Goal: Task Accomplishment & Management: Manage account settings

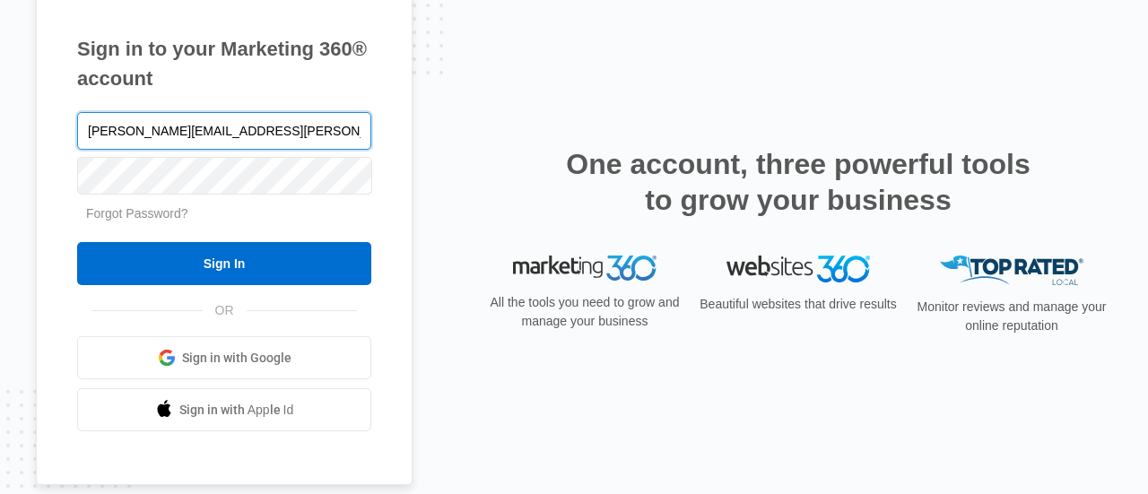
type input "[PERSON_NAME][EMAIL_ADDRESS][PERSON_NAME][DOMAIN_NAME]"
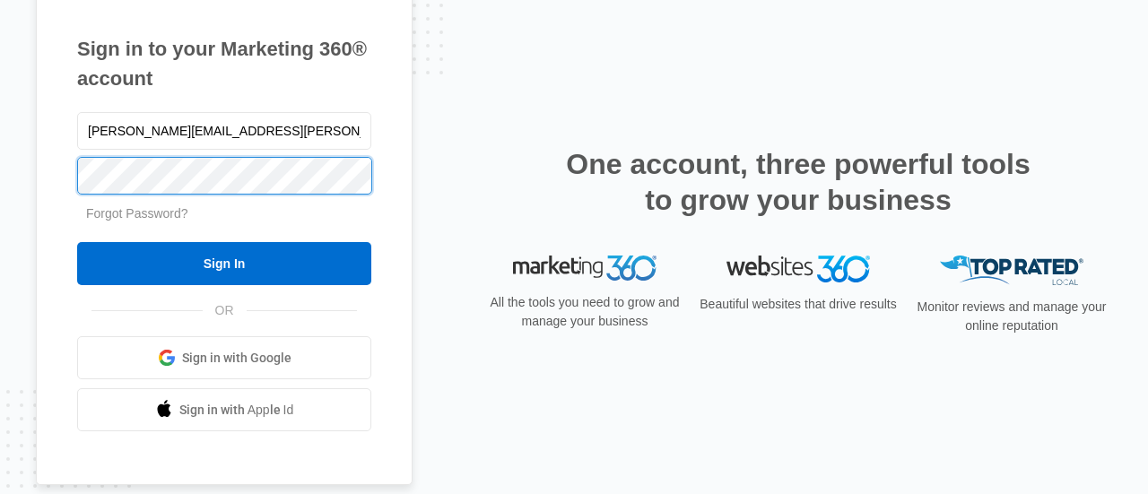
click at [77, 242] on input "Sign In" at bounding box center [224, 263] width 294 height 43
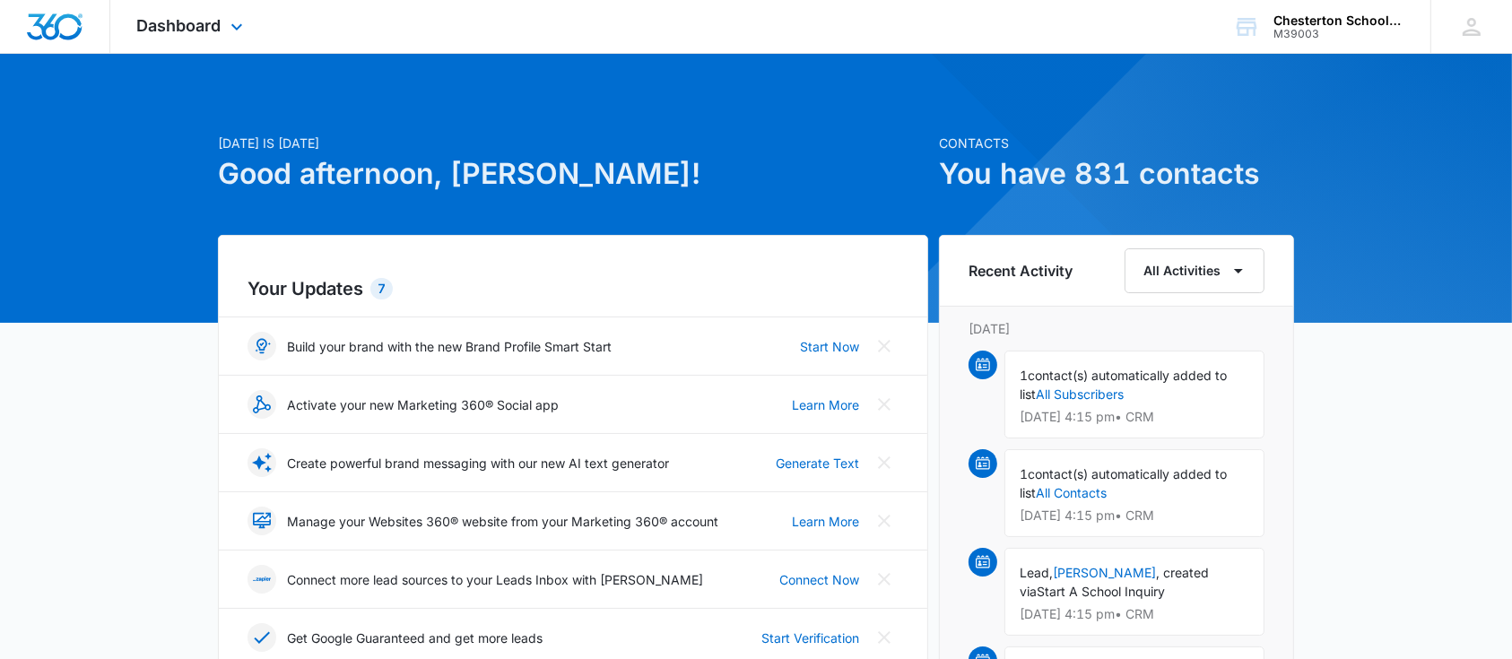
click at [165, 5] on div "Dashboard Apps Reputation Websites Forms CRM Email Social Shop Payments POS Con…" at bounding box center [192, 26] width 164 height 53
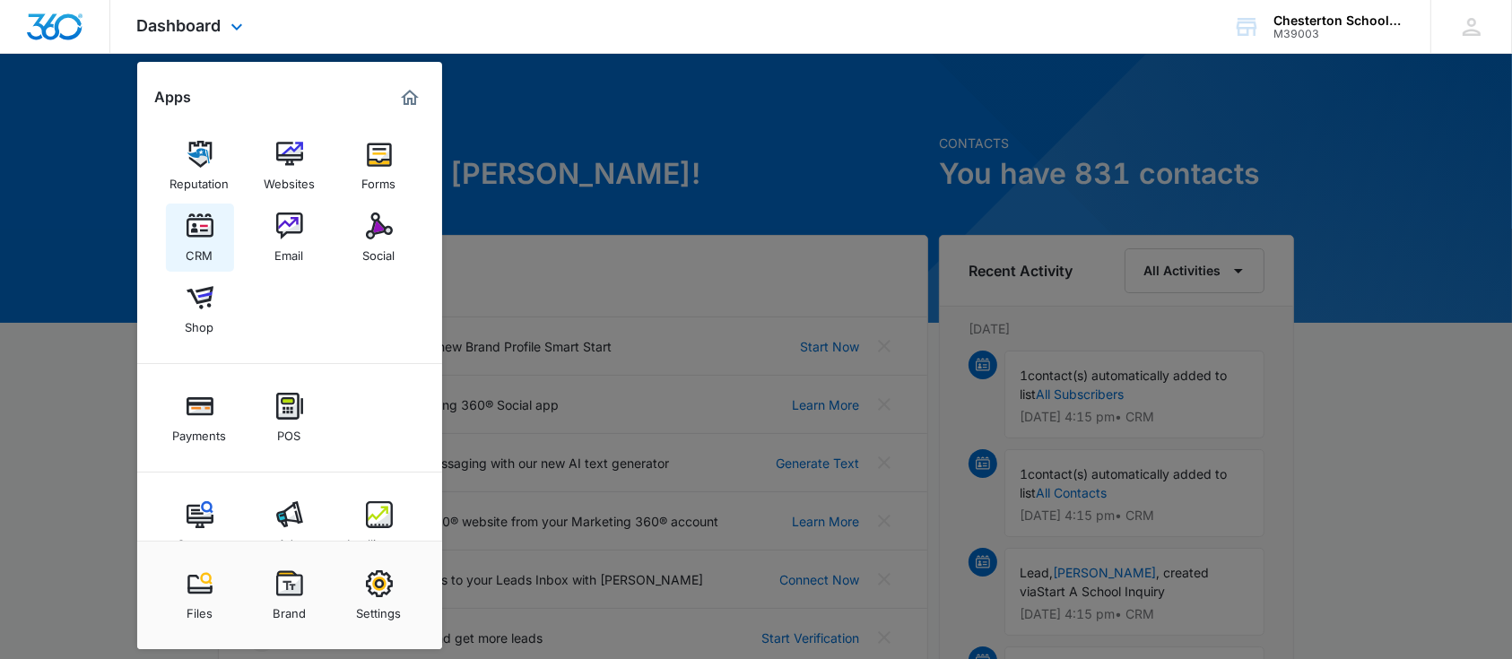
click at [194, 223] on img at bounding box center [200, 226] width 27 height 27
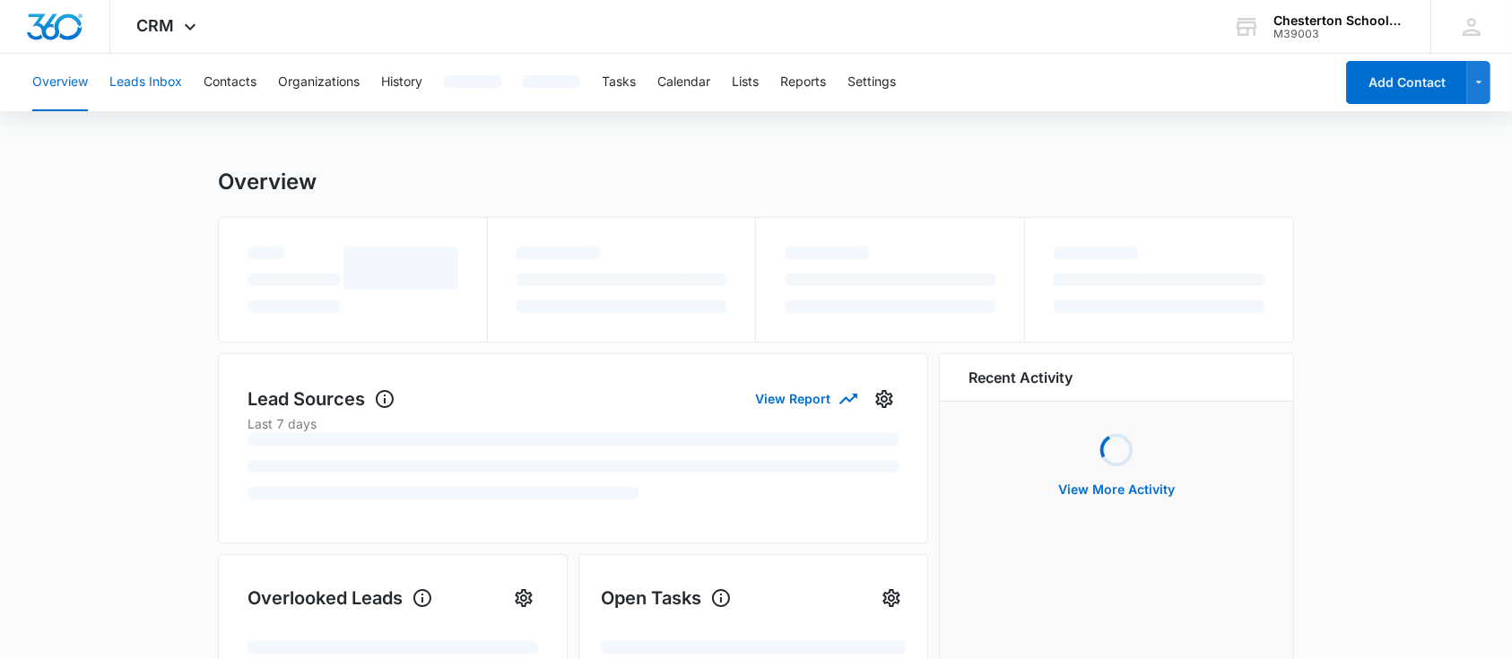
click at [146, 94] on button "Leads Inbox" at bounding box center [145, 82] width 73 height 57
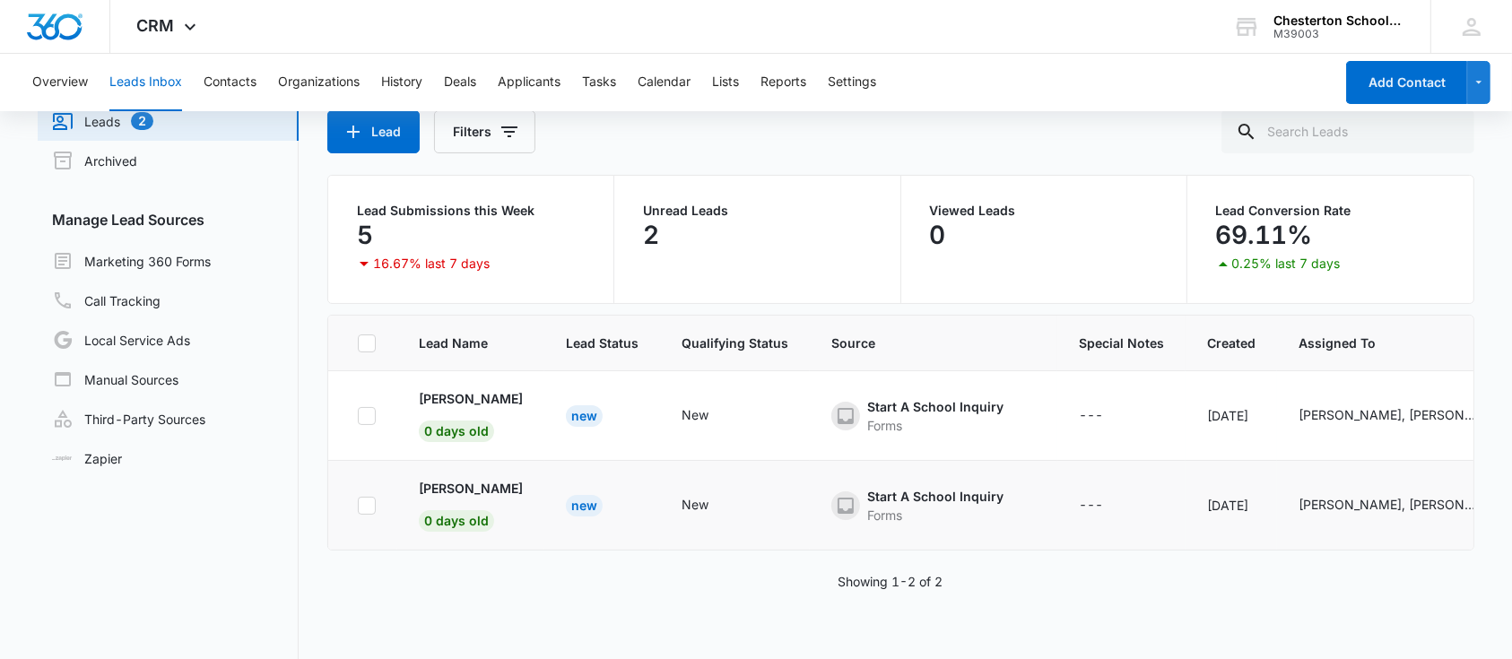
scroll to position [76, 0]
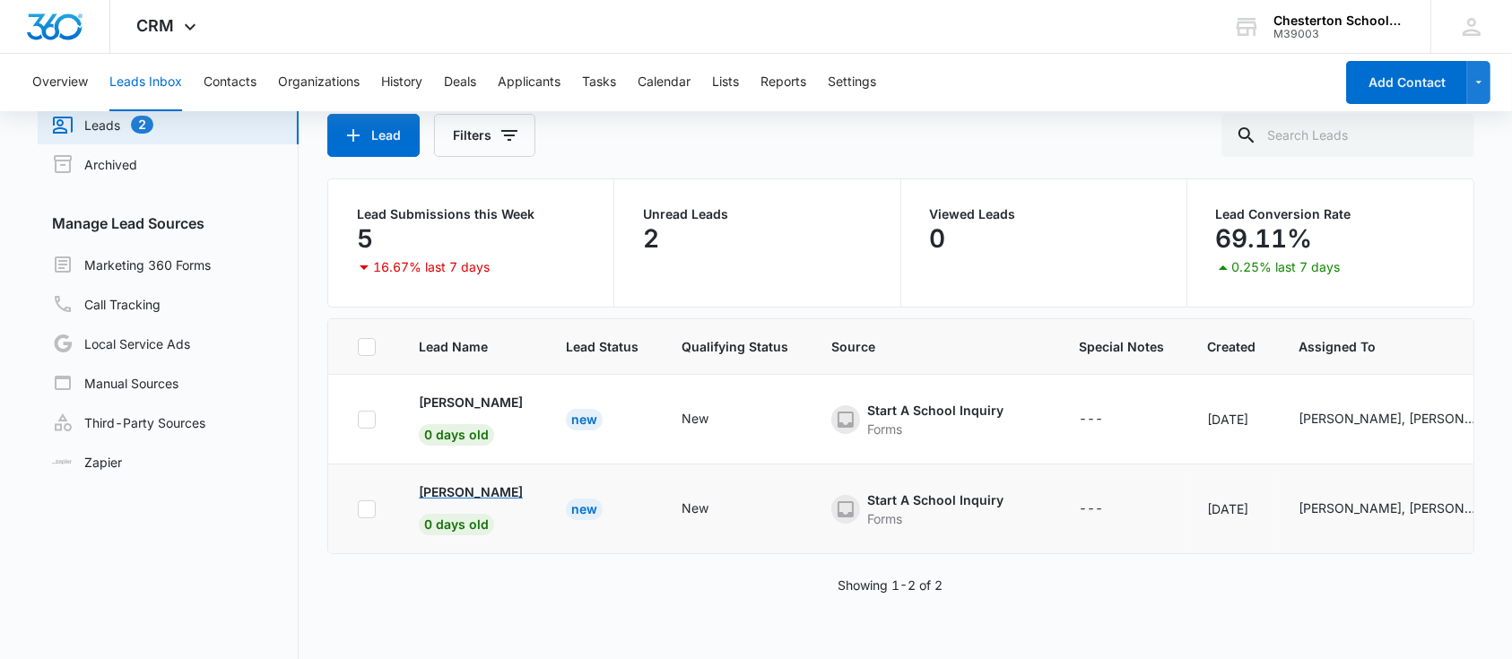
click at [488, 498] on p "Danielle Milliken" at bounding box center [471, 491] width 104 height 19
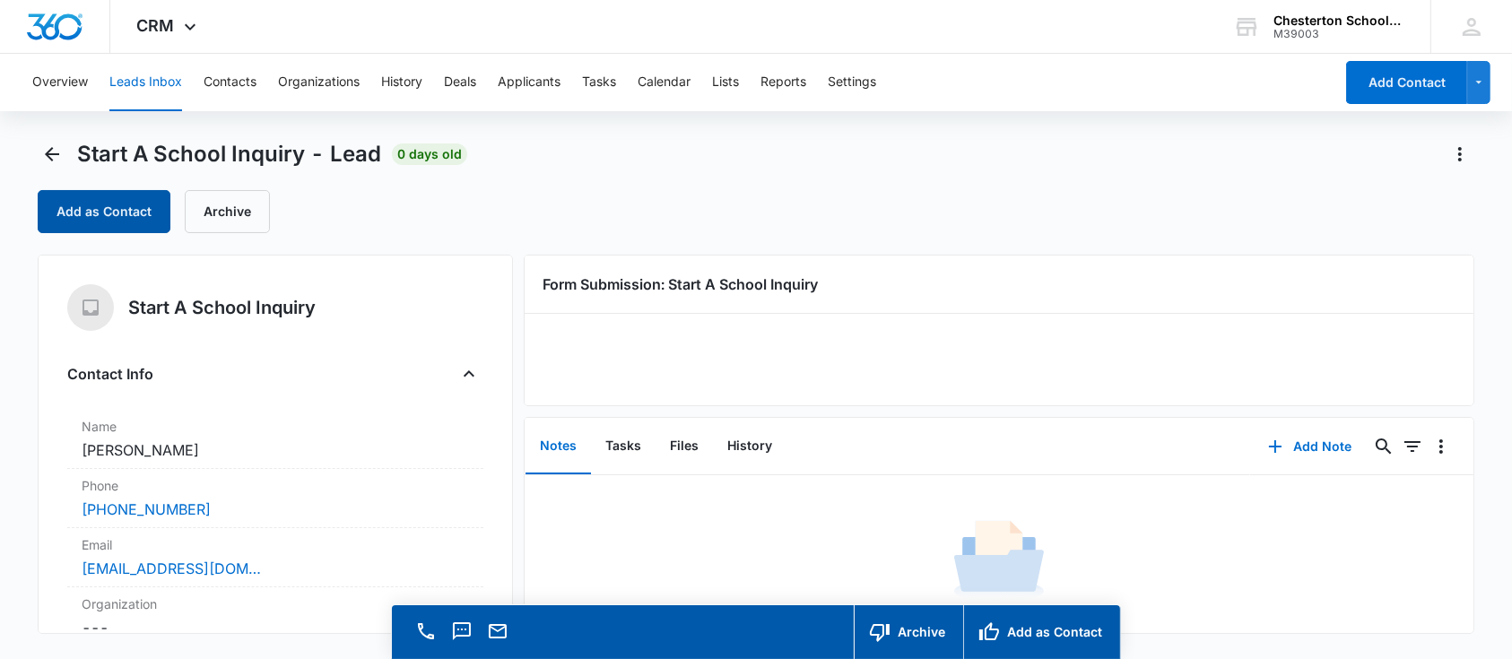
click at [65, 219] on button "Add as Contact" at bounding box center [104, 211] width 133 height 43
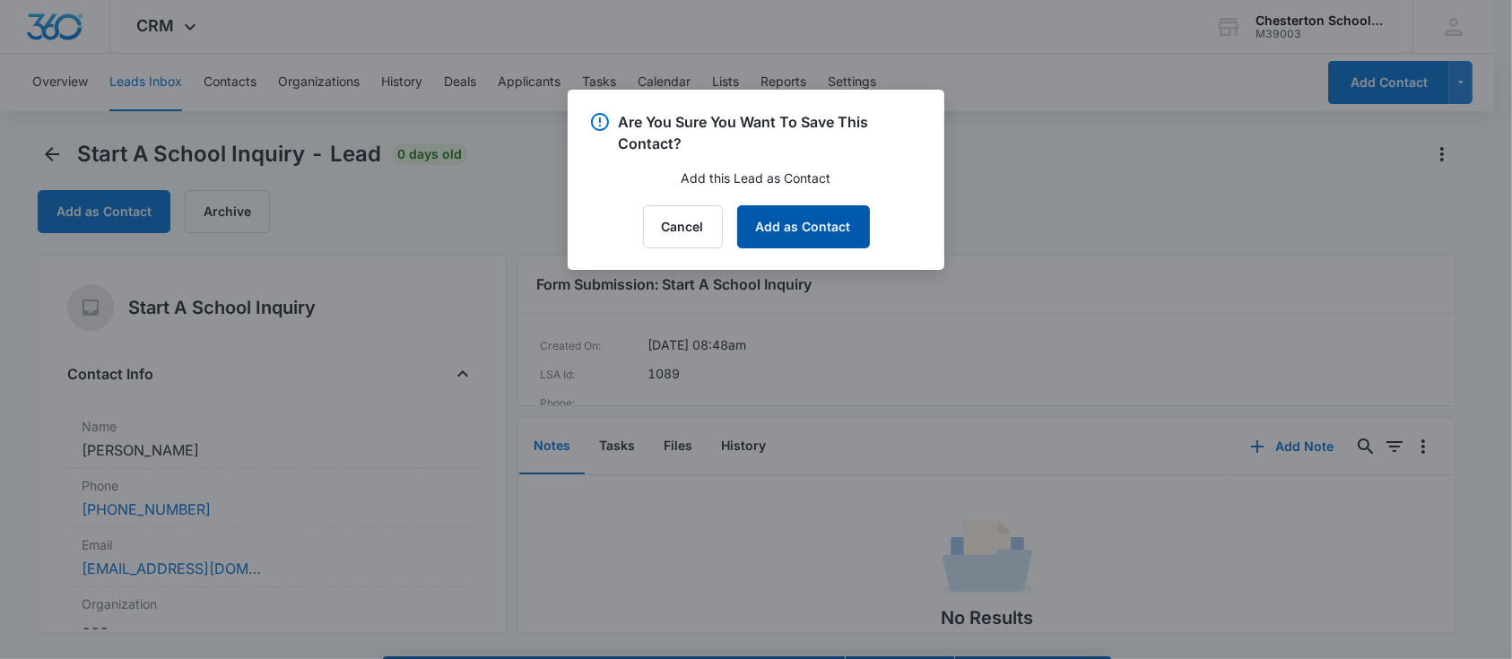
click at [828, 228] on button "Add as Contact" at bounding box center [803, 226] width 133 height 43
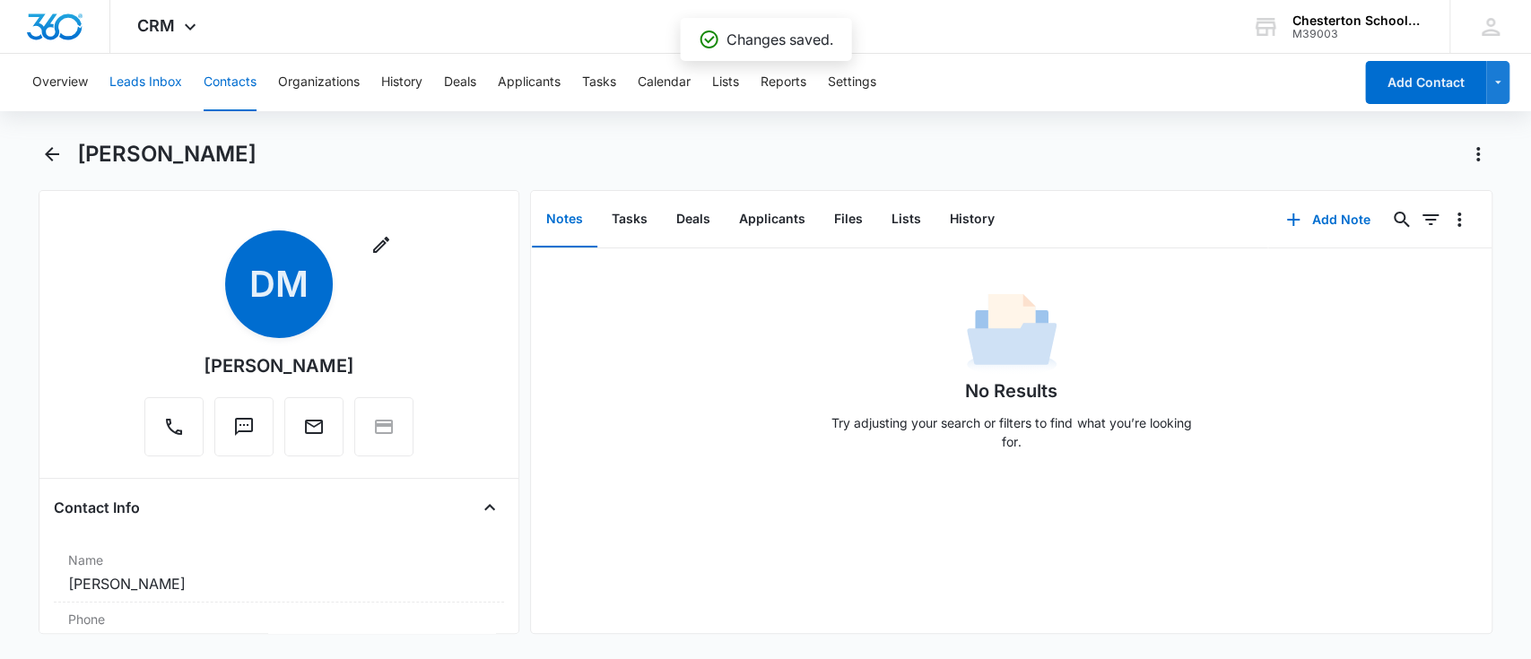
click at [155, 73] on button "Leads Inbox" at bounding box center [145, 82] width 73 height 57
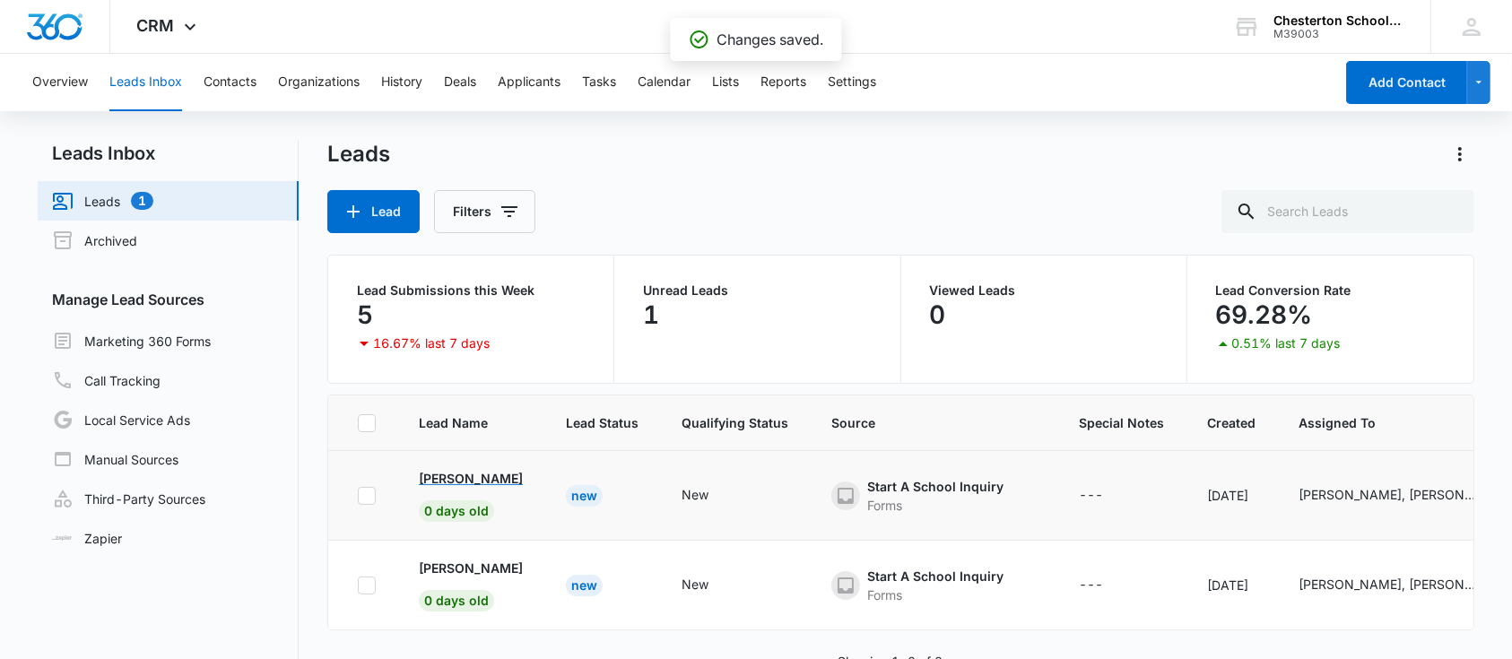
click at [521, 471] on p "Heather Gravenstein" at bounding box center [471, 478] width 104 height 19
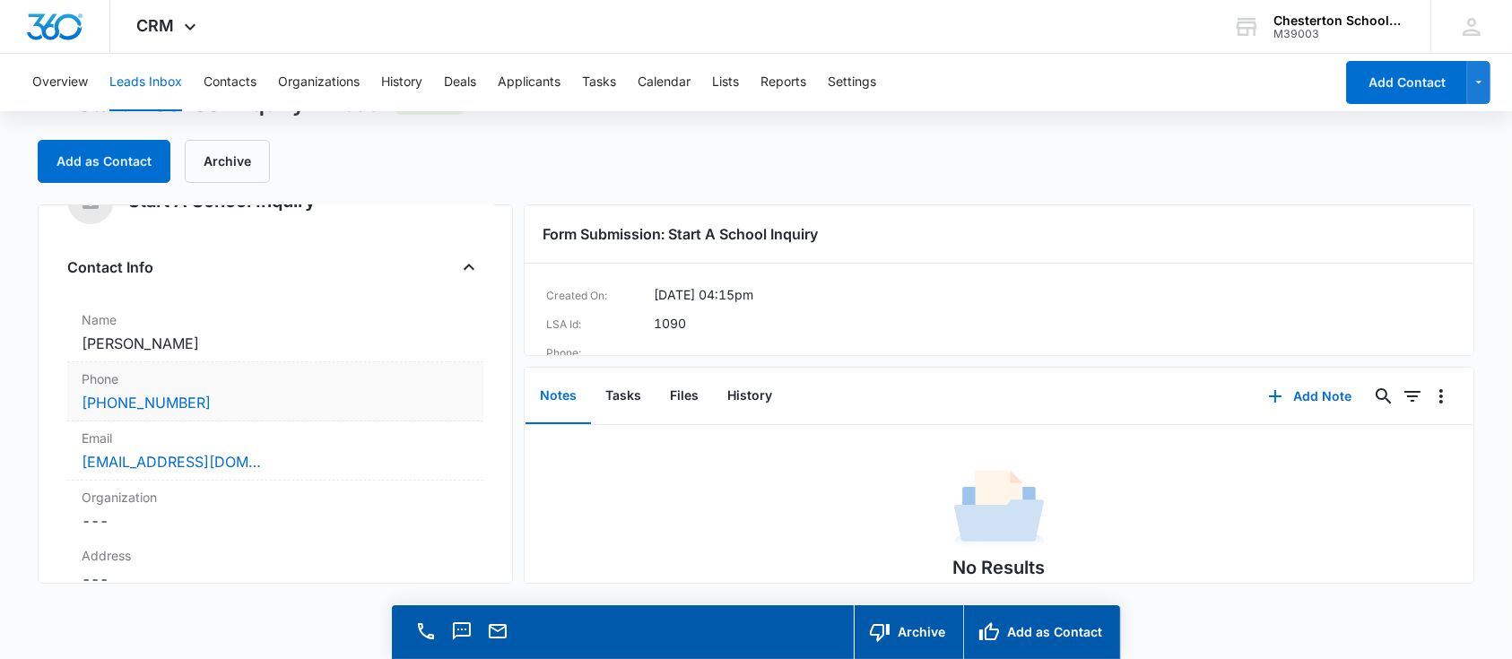
scroll to position [58, 0]
click at [130, 178] on button "Add as Contact" at bounding box center [104, 161] width 133 height 43
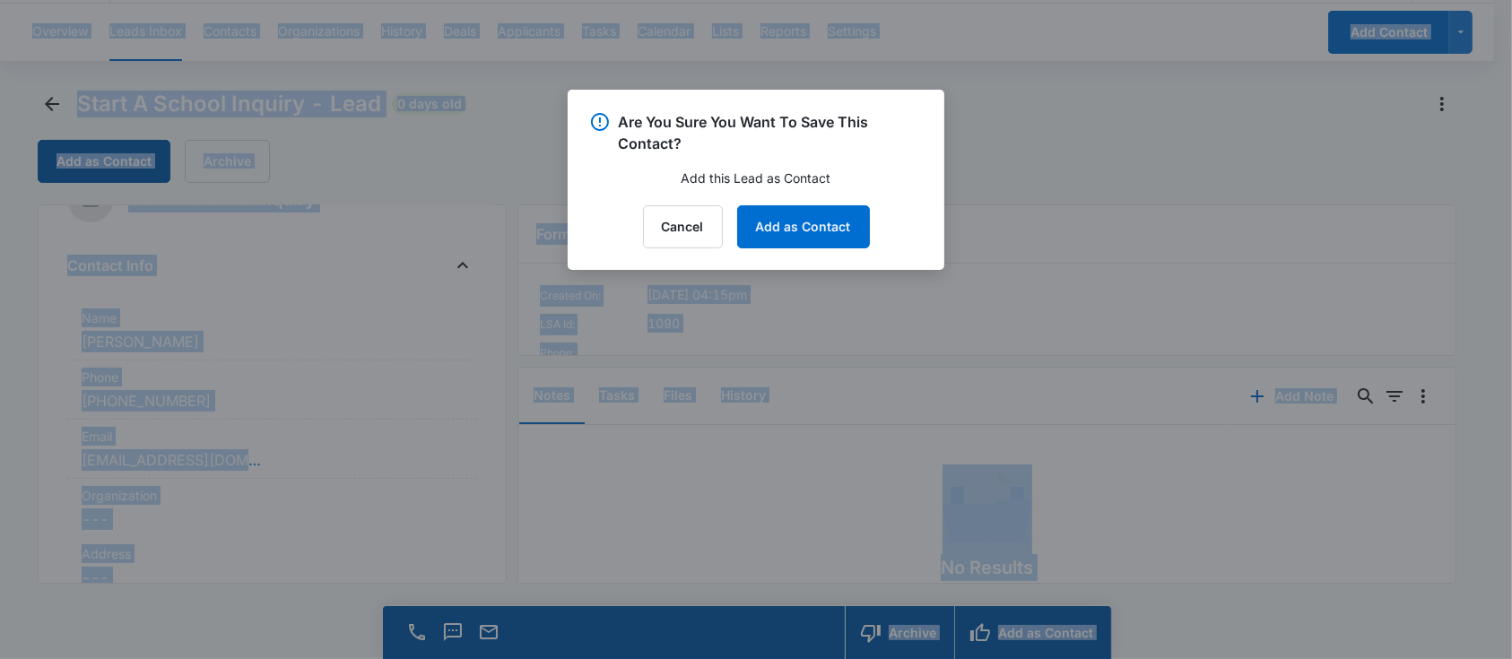
click at [130, 178] on div at bounding box center [756, 329] width 1512 height 659
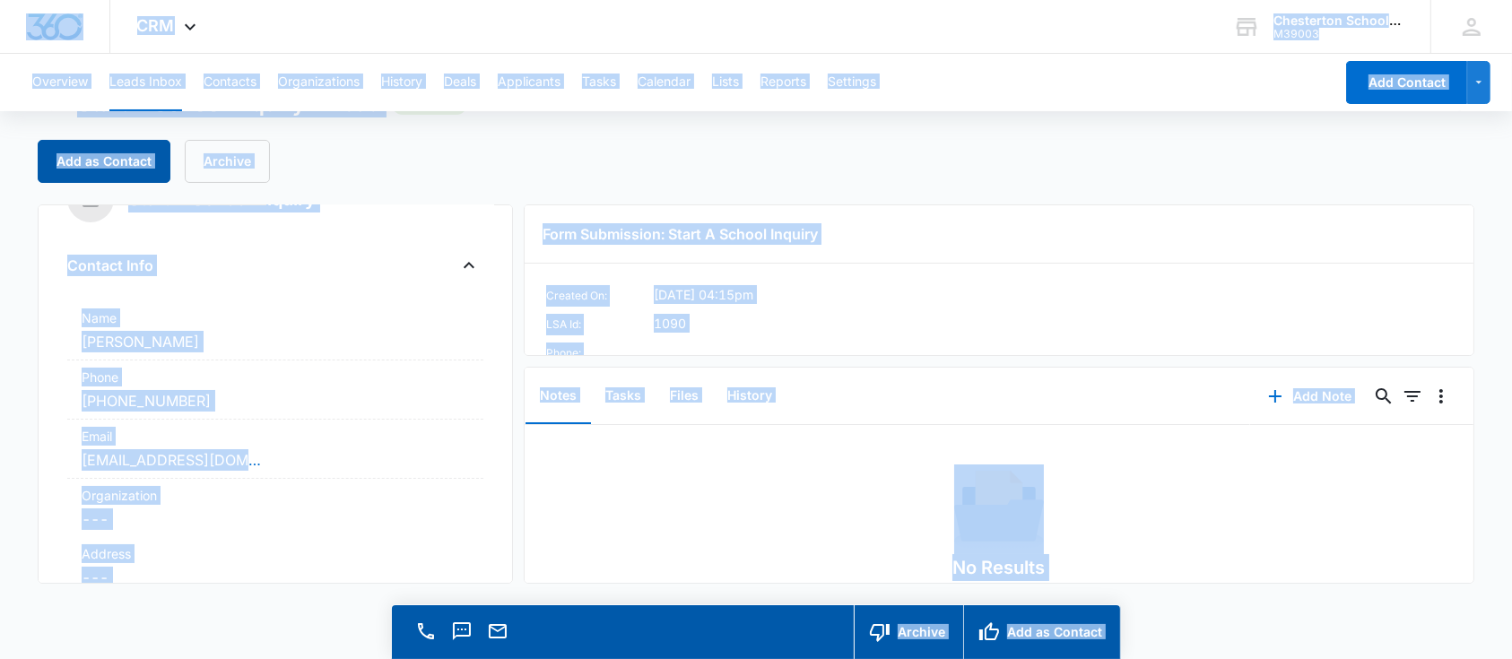
click at [90, 161] on button "Add as Contact" at bounding box center [104, 161] width 133 height 43
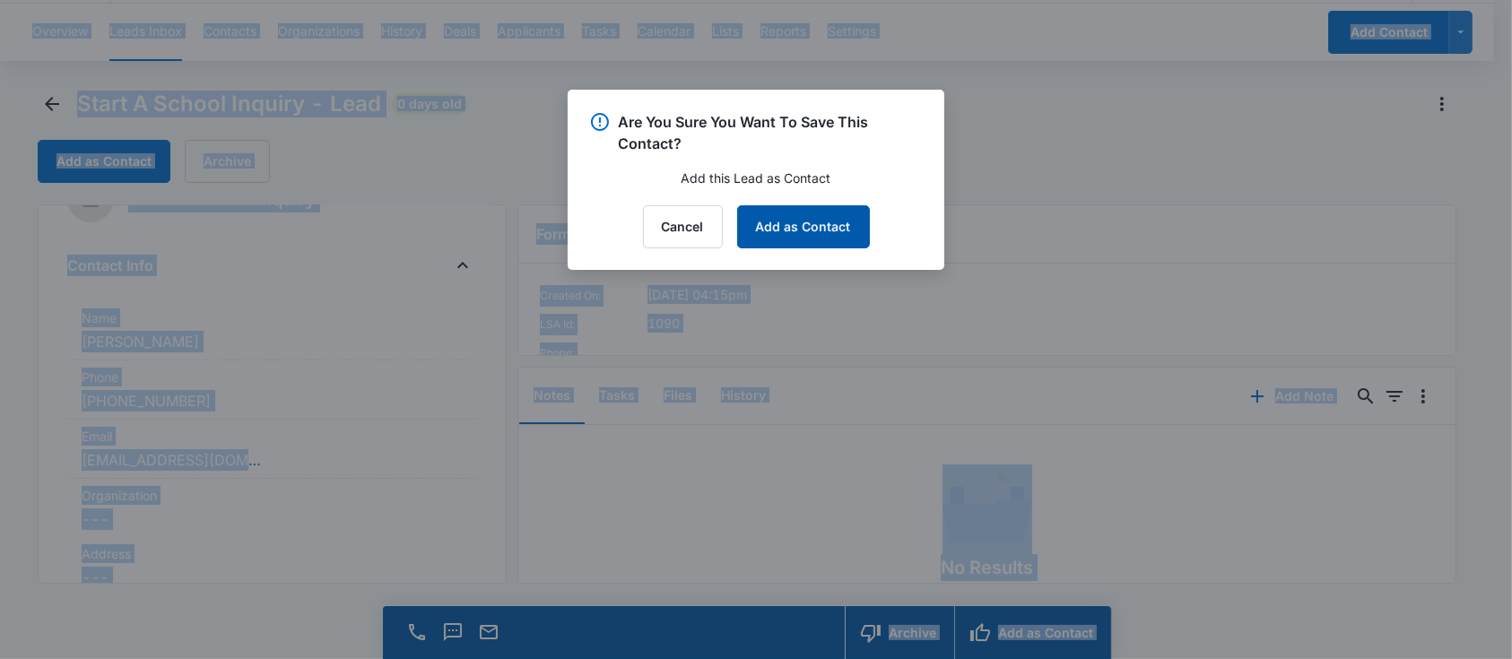
click at [839, 237] on button "Add as Contact" at bounding box center [803, 226] width 133 height 43
